Goal: Information Seeking & Learning: Find specific fact

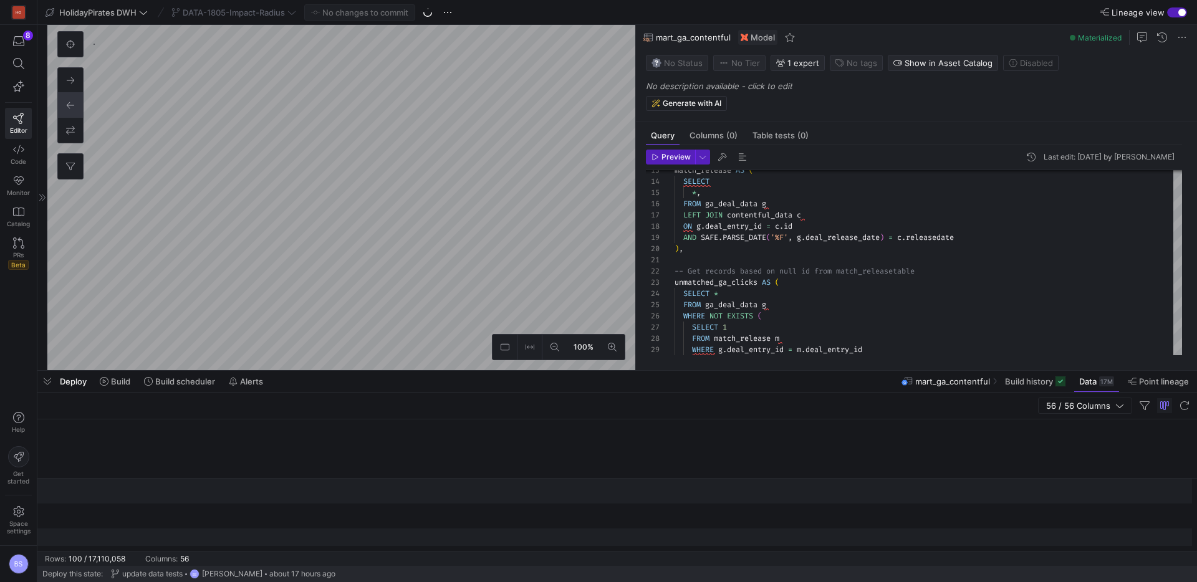
scroll to position [0, 2153]
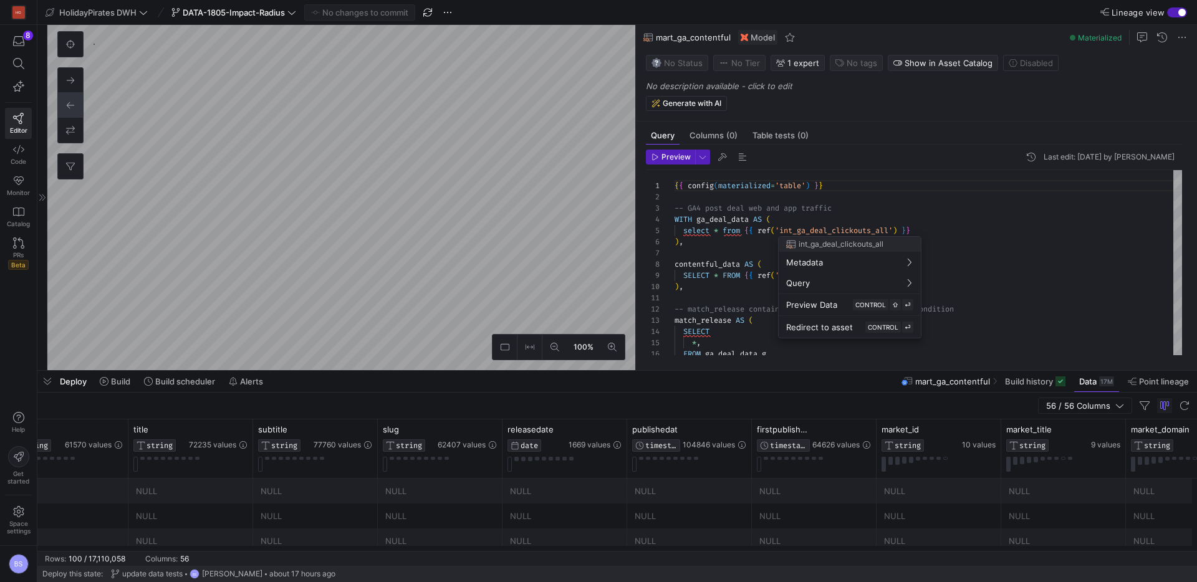
click at [372, 221] on div at bounding box center [598, 291] width 1197 height 582
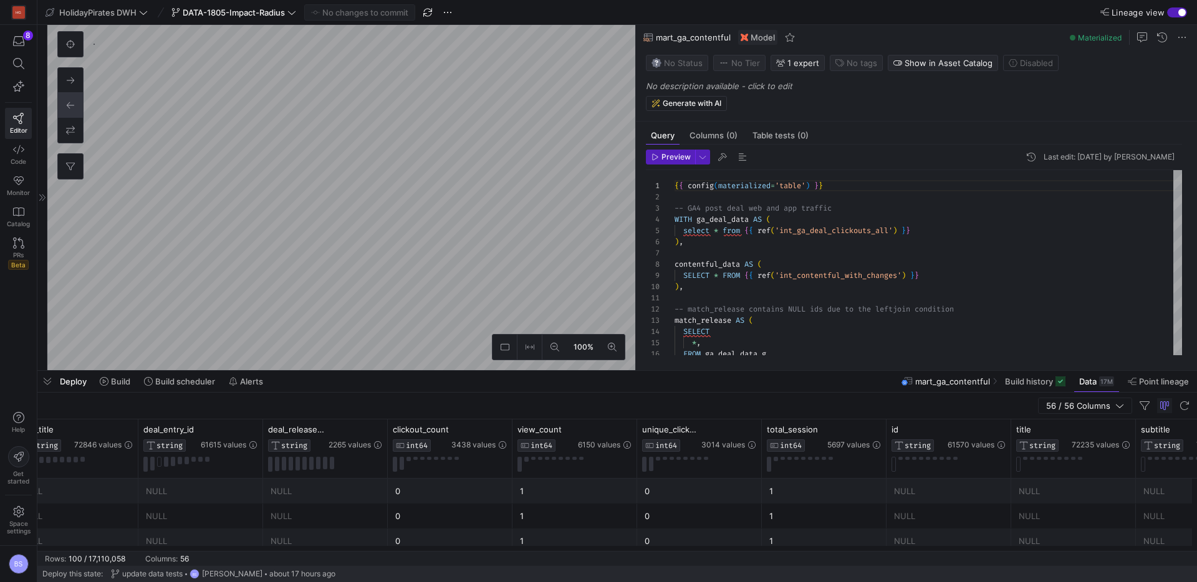
scroll to position [112, 0]
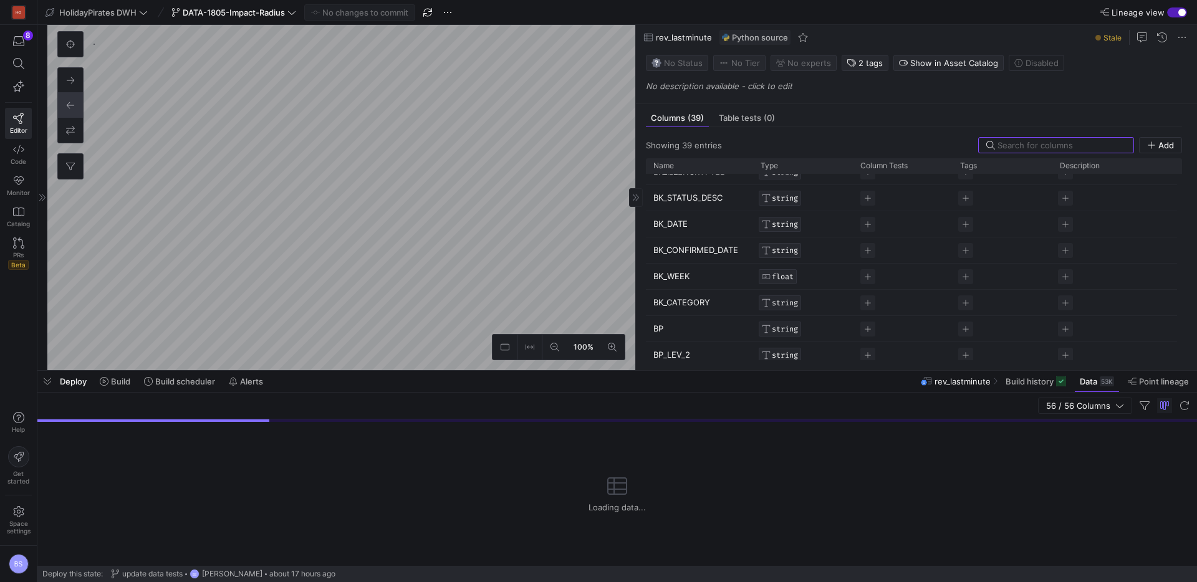
scroll to position [16, 0]
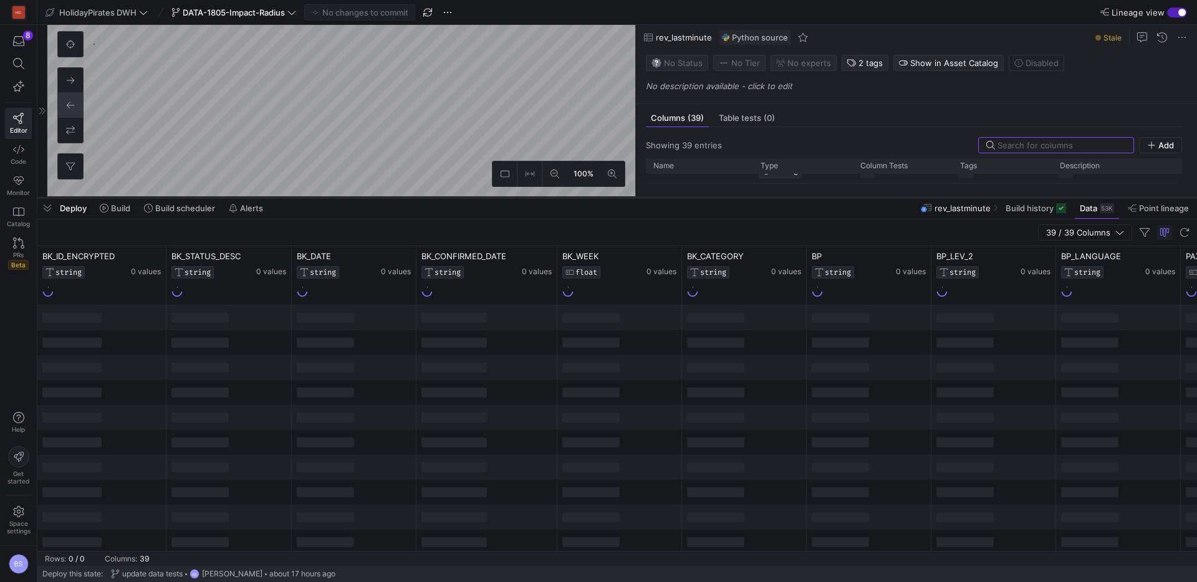
drag, startPoint x: 538, startPoint y: 370, endPoint x: 540, endPoint y: 196, distance: 173.3
click at [540, 196] on div at bounding box center [616, 197] width 1159 height 5
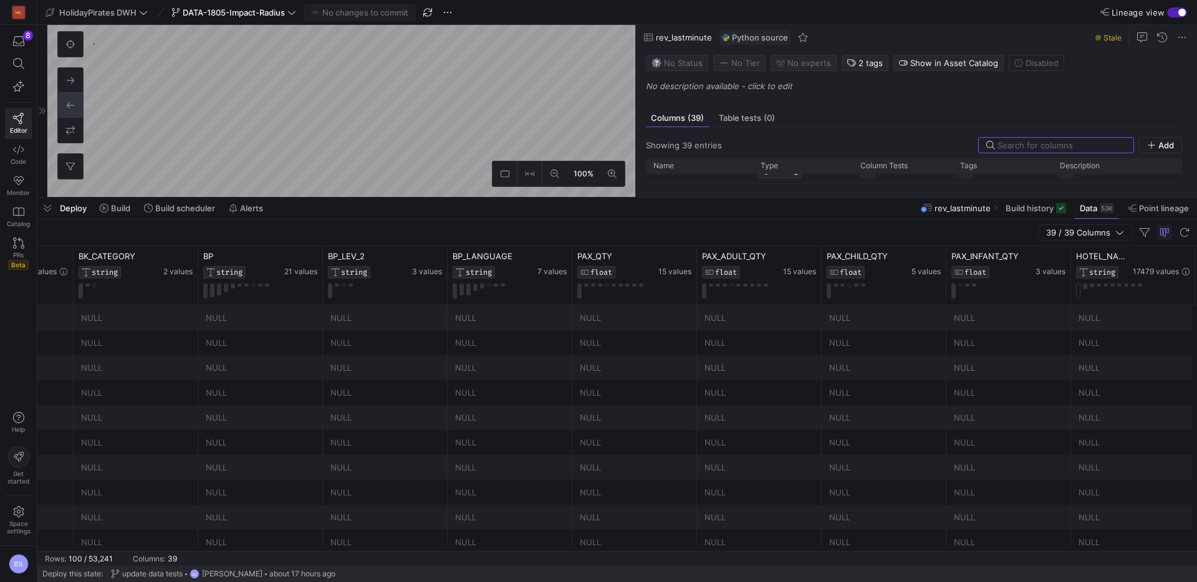
scroll to position [0, 677]
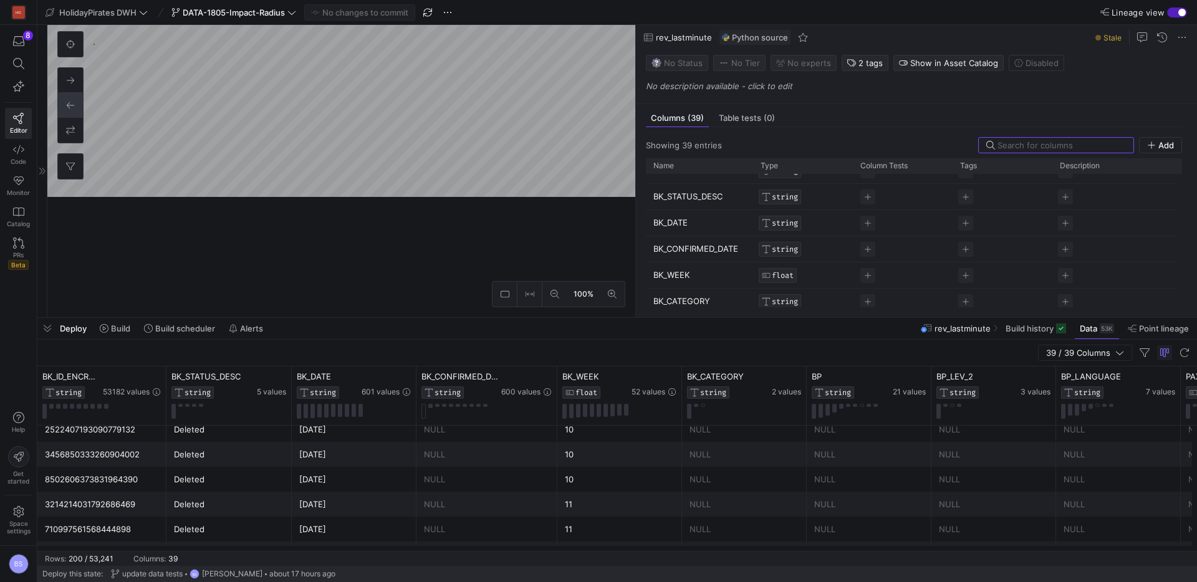
drag, startPoint x: 508, startPoint y: 199, endPoint x: 507, endPoint y: 320, distance: 121.6
click at [507, 317] on div at bounding box center [616, 317] width 1159 height 5
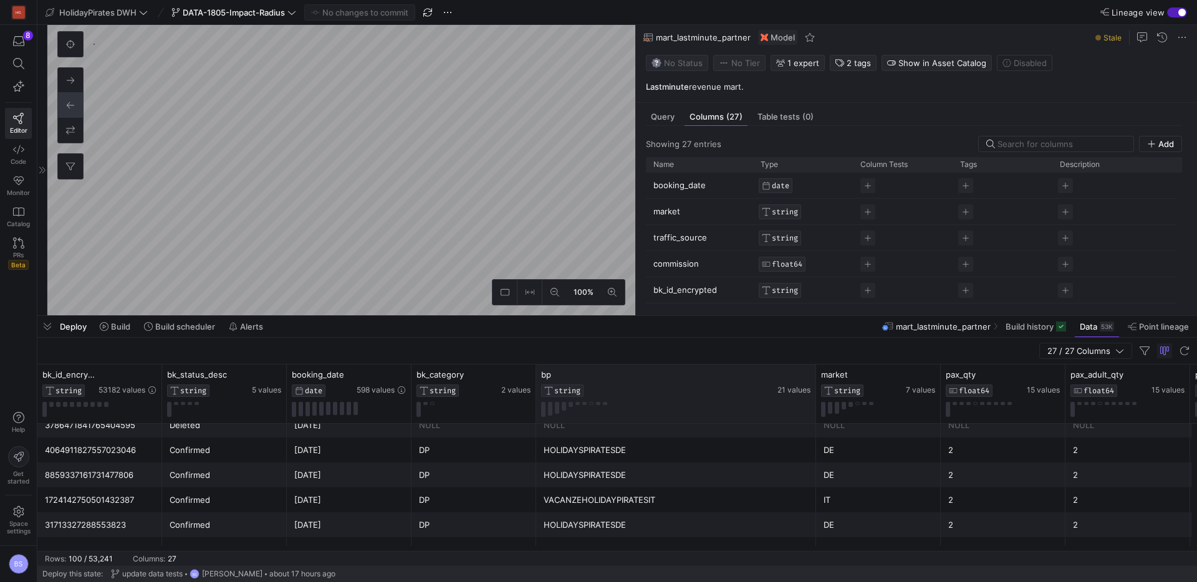
drag, startPoint x: 660, startPoint y: 378, endPoint x: 815, endPoint y: 378, distance: 155.2
click at [815, 378] on div at bounding box center [815, 394] width 5 height 59
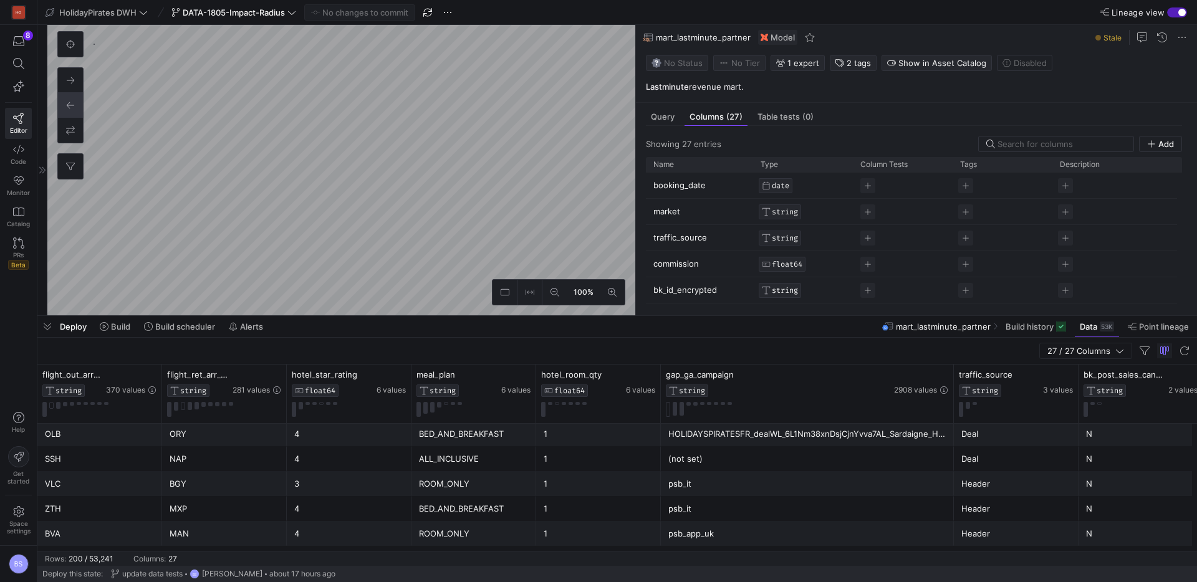
drag, startPoint x: 784, startPoint y: 375, endPoint x: 952, endPoint y: 375, distance: 168.3
click at [952, 375] on div at bounding box center [953, 394] width 5 height 59
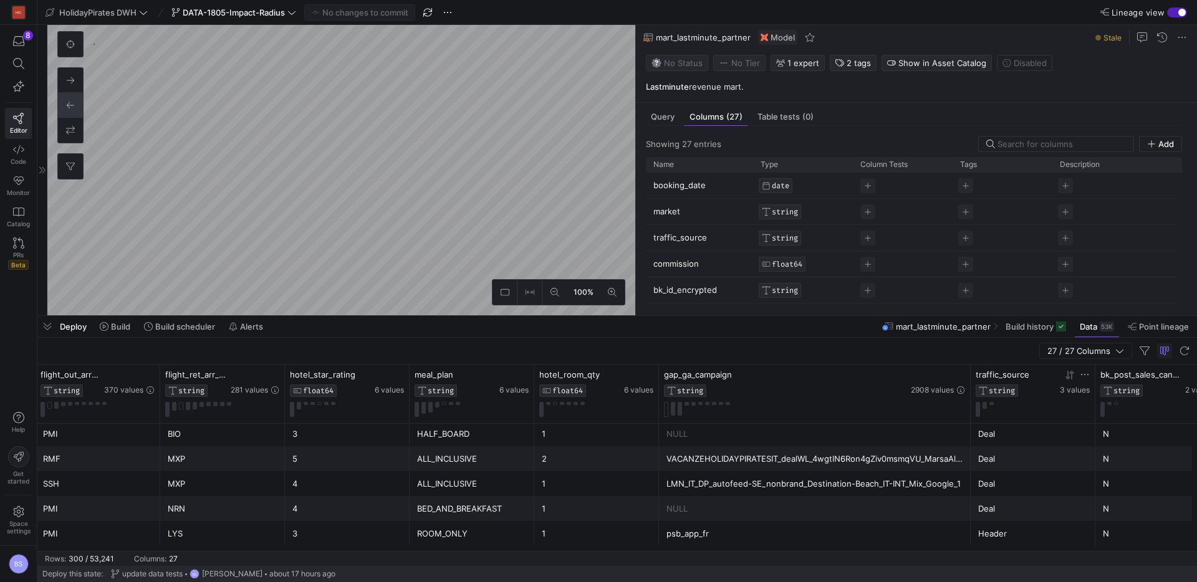
drag, startPoint x: 949, startPoint y: 376, endPoint x: 1038, endPoint y: 379, distance: 89.2
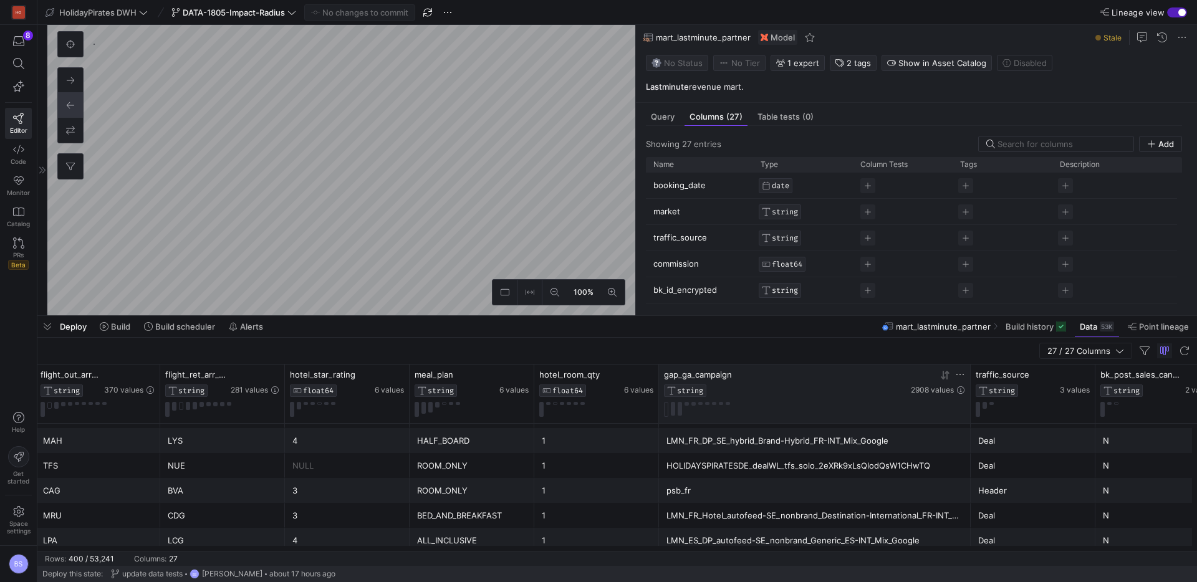
click at [729, 372] on span "gap_ga_campaign" at bounding box center [698, 375] width 68 height 10
click at [958, 377] on icon at bounding box center [960, 375] width 10 height 10
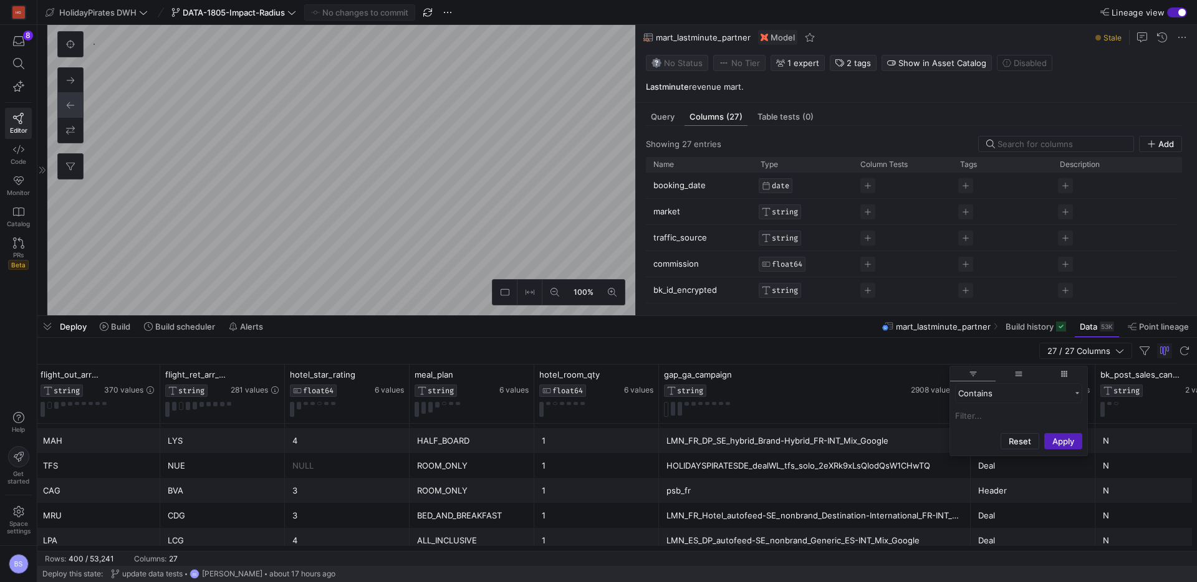
paste input "wtsappchannel"
type input "wtsappchannel"
click at [1030, 436] on input "Column Menu" at bounding box center [1029, 438] width 10 height 19
radio input "true"
click at [1032, 480] on input "Filter Value" at bounding box center [1018, 476] width 127 height 15
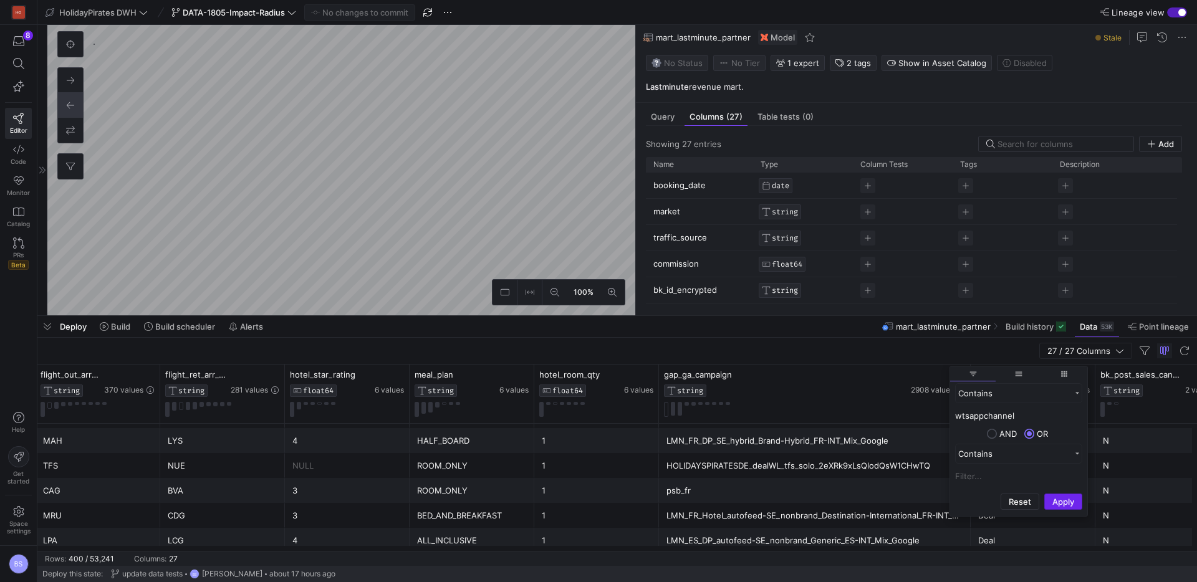
paste input "wtsappchannel"
type input "wtsappchannel"
click at [1060, 498] on button "Apply" at bounding box center [1063, 502] width 38 height 16
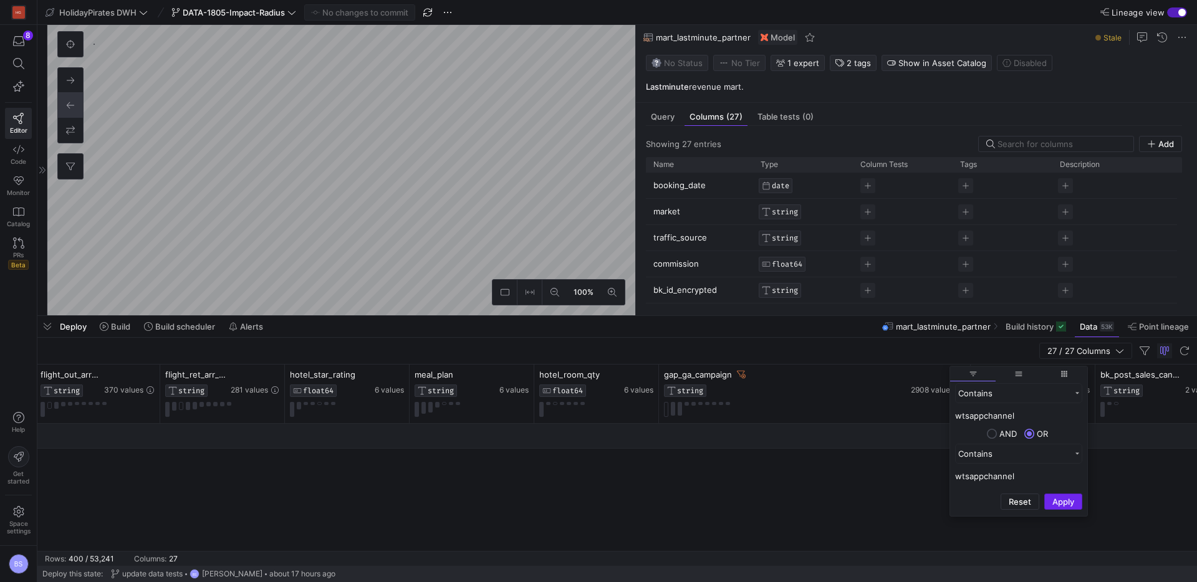
click at [1068, 501] on button "Apply" at bounding box center [1063, 502] width 38 height 16
click at [1073, 456] on span "Filtering operator" at bounding box center [1077, 453] width 9 height 9
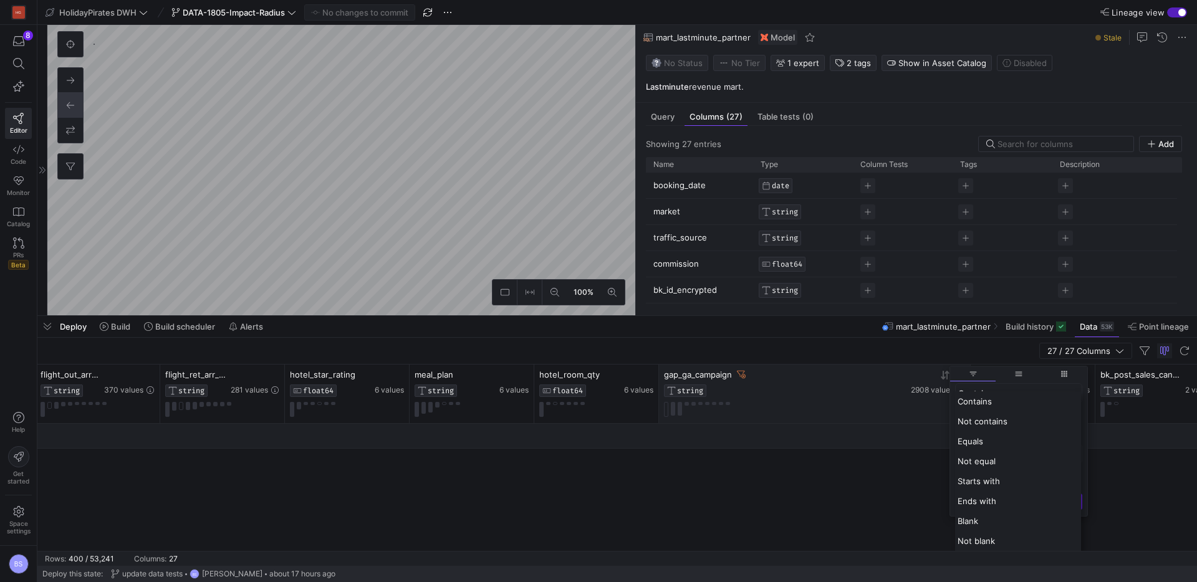
click at [888, 398] on div "gap_ga_campaign STRING 2908 values" at bounding box center [814, 393] width 301 height 47
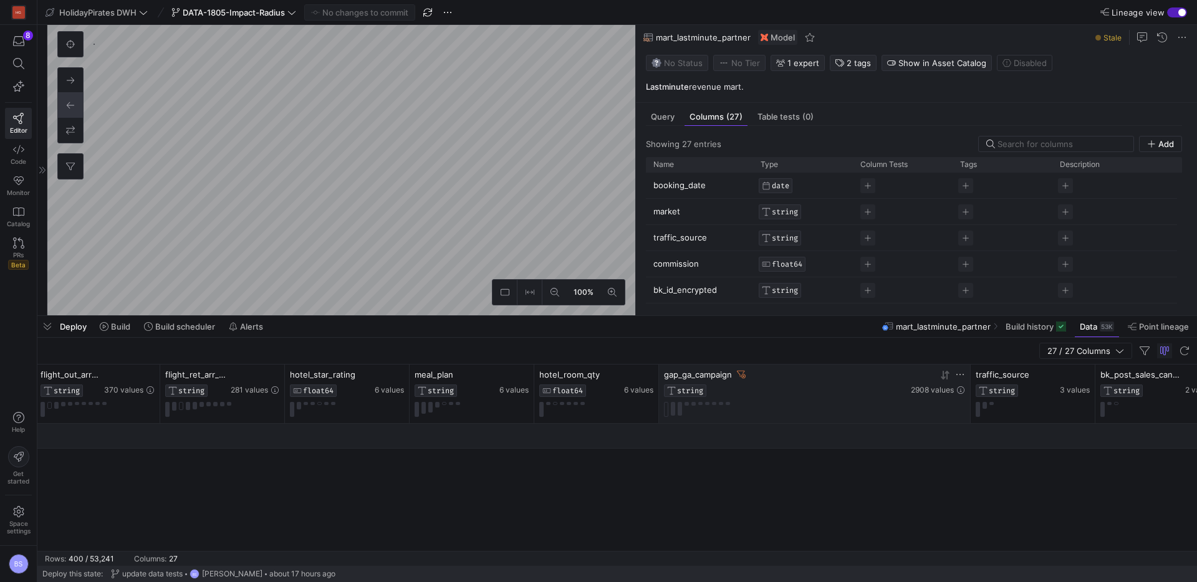
click at [746, 377] on icon at bounding box center [741, 374] width 9 height 7
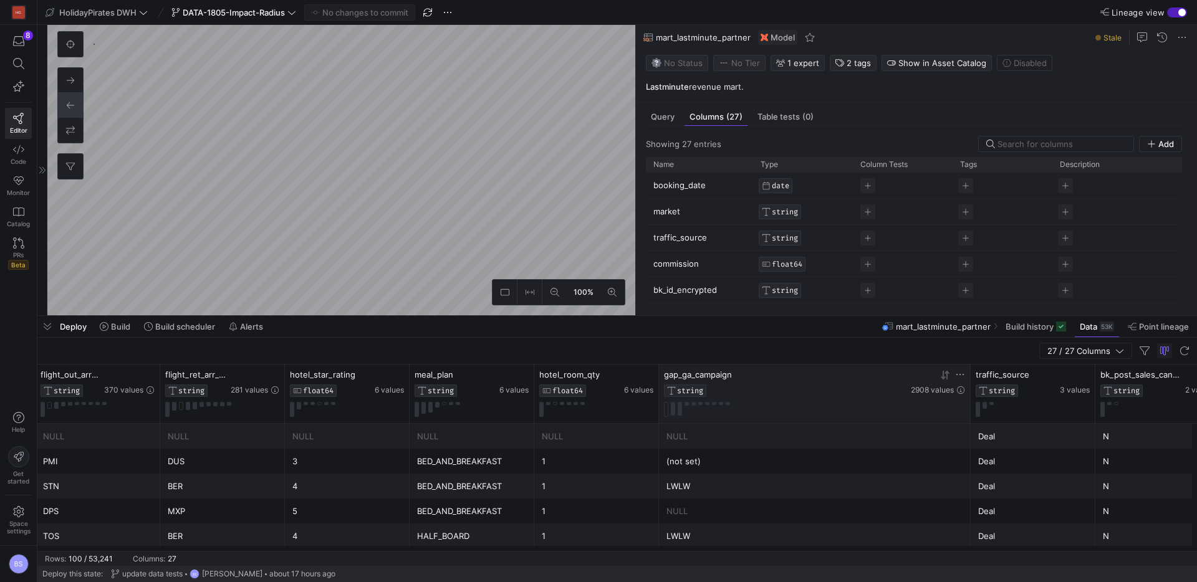
click at [958, 391] on icon at bounding box center [960, 389] width 7 height 7
click at [961, 391] on icon at bounding box center [960, 389] width 7 height 7
click at [959, 375] on icon at bounding box center [960, 375] width 10 height 10
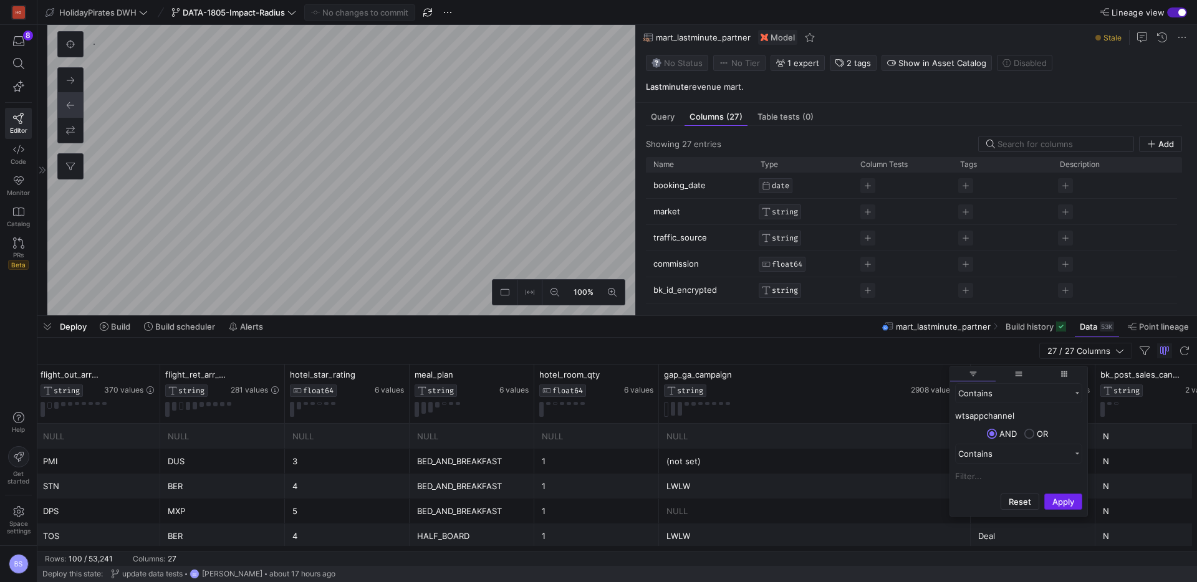
type input "wtsappchannel"
click at [1062, 501] on button "Apply" at bounding box center [1063, 502] width 38 height 16
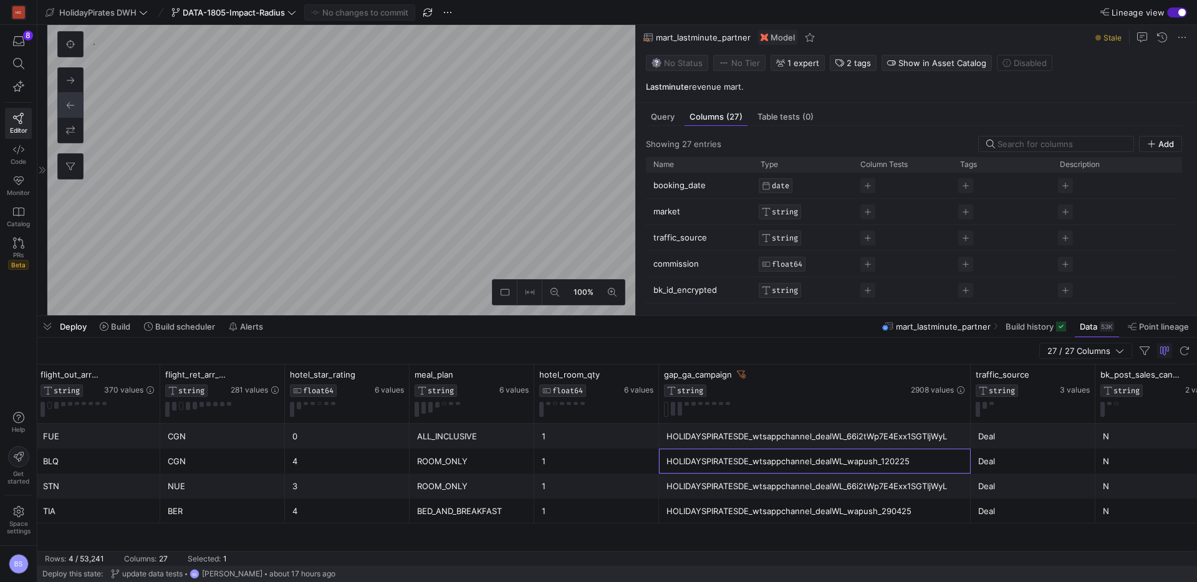
click at [775, 473] on div "HOLIDAYSPIRATESDE_wtsappchannel_dealWL_wapush_120225" at bounding box center [814, 461] width 297 height 24
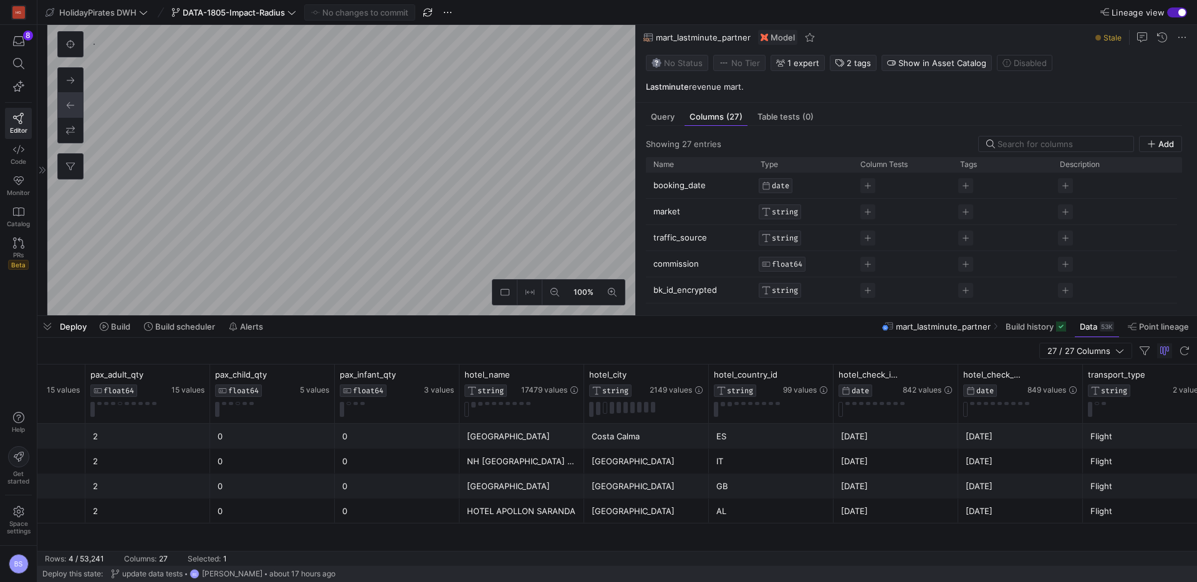
scroll to position [0, 686]
